Goal: Information Seeking & Learning: Check status

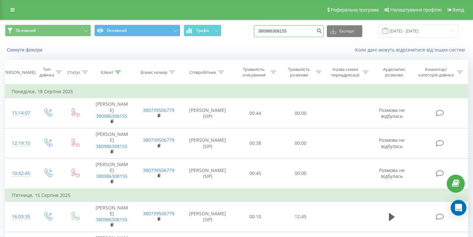
click at [292, 35] on input "380986308155" at bounding box center [289, 31] width 70 height 12
paste input "4481831"
type input "380984481831"
click at [322, 32] on icon "submit" at bounding box center [319, 30] width 6 height 4
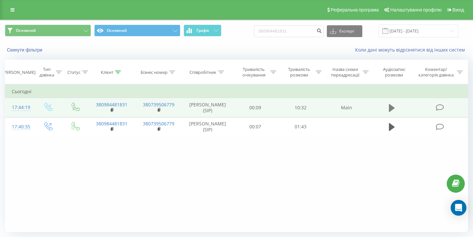
click at [391, 112] on icon at bounding box center [392, 108] width 6 height 8
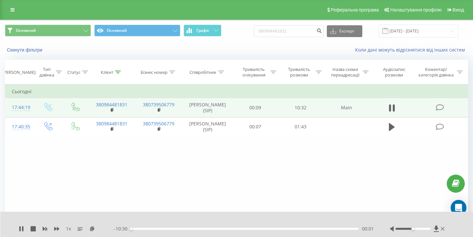
click at [338, 229] on div "00:01" at bounding box center [245, 229] width 228 height 2
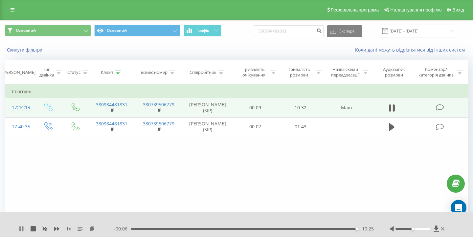
click at [21, 227] on icon at bounding box center [21, 228] width 5 height 5
